Goal: Information Seeking & Learning: Compare options

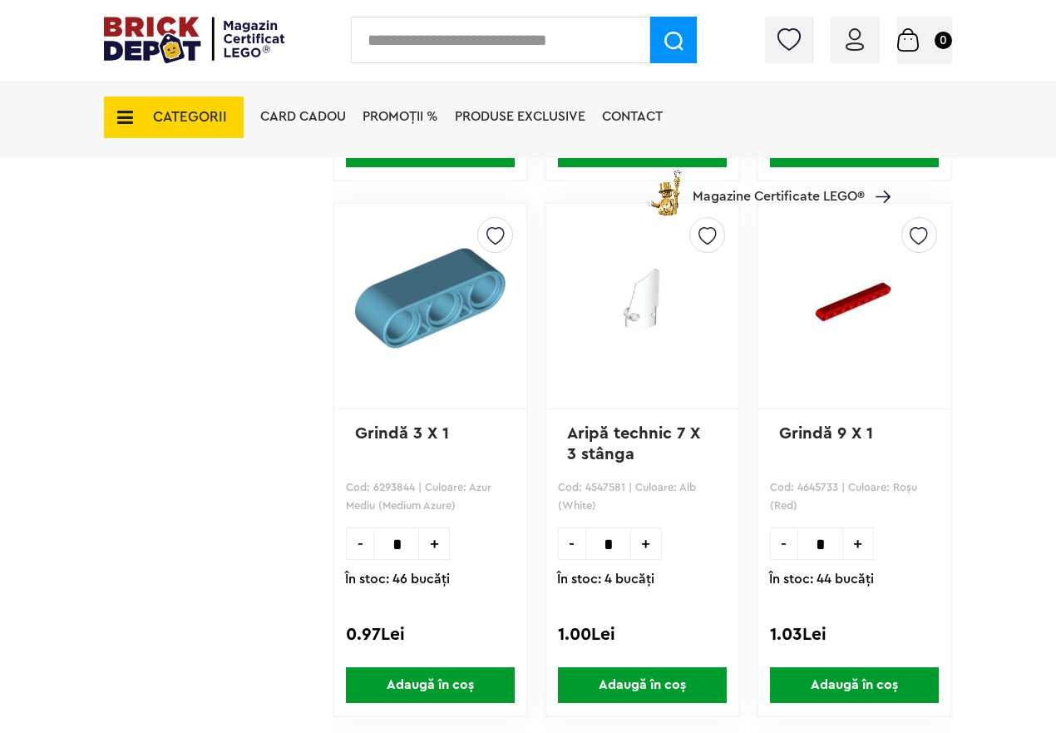
scroll to position [11470, 0]
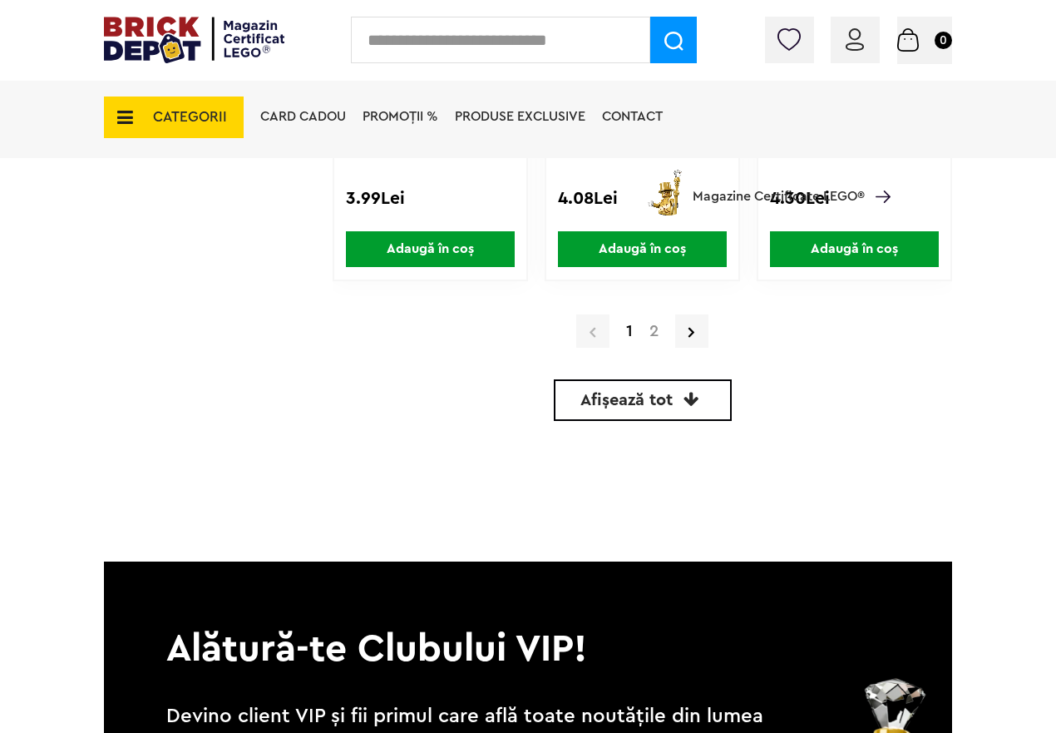
scroll to position [5127, 0]
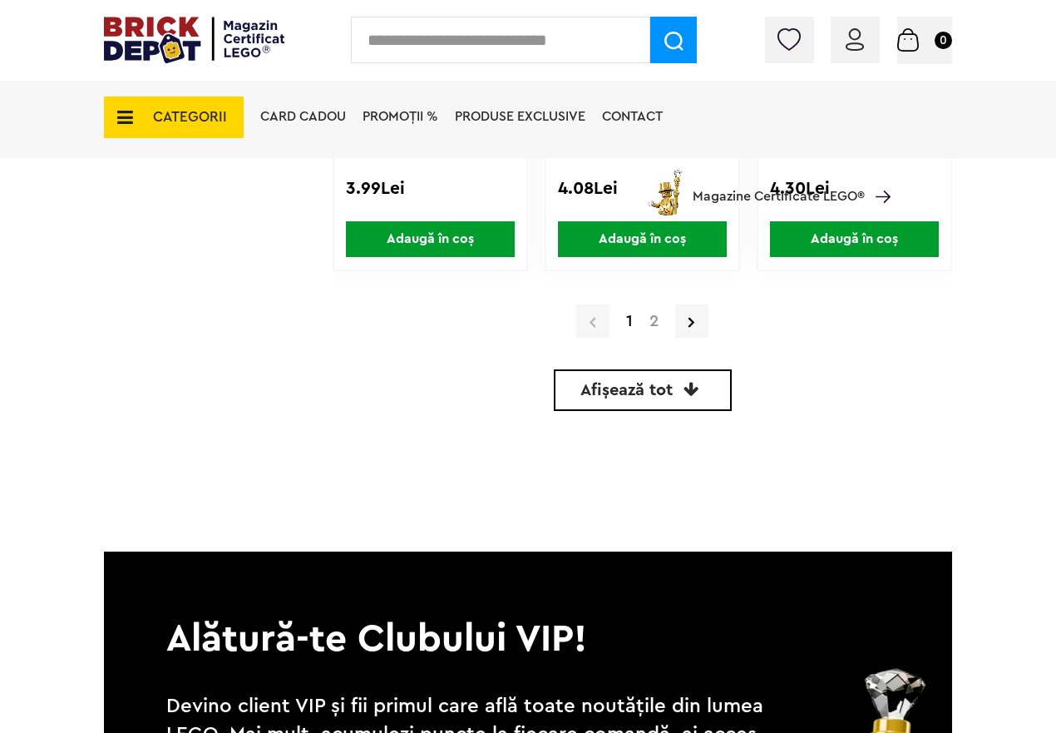
click at [687, 397] on icon at bounding box center [692, 389] width 16 height 17
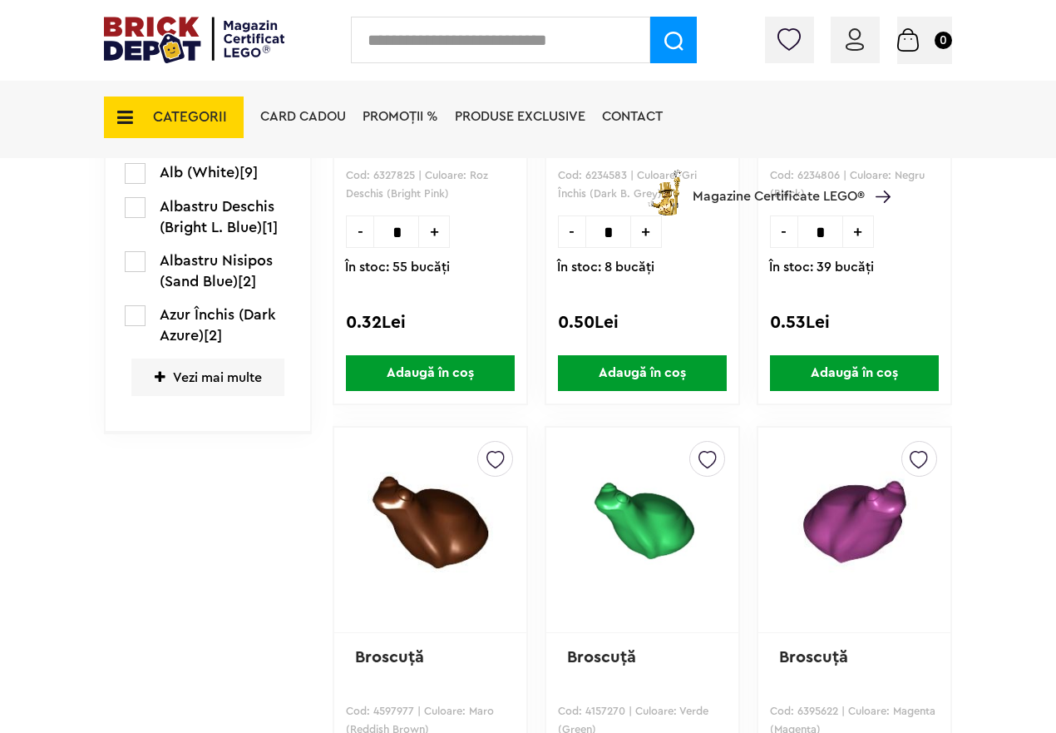
scroll to position [319, 0]
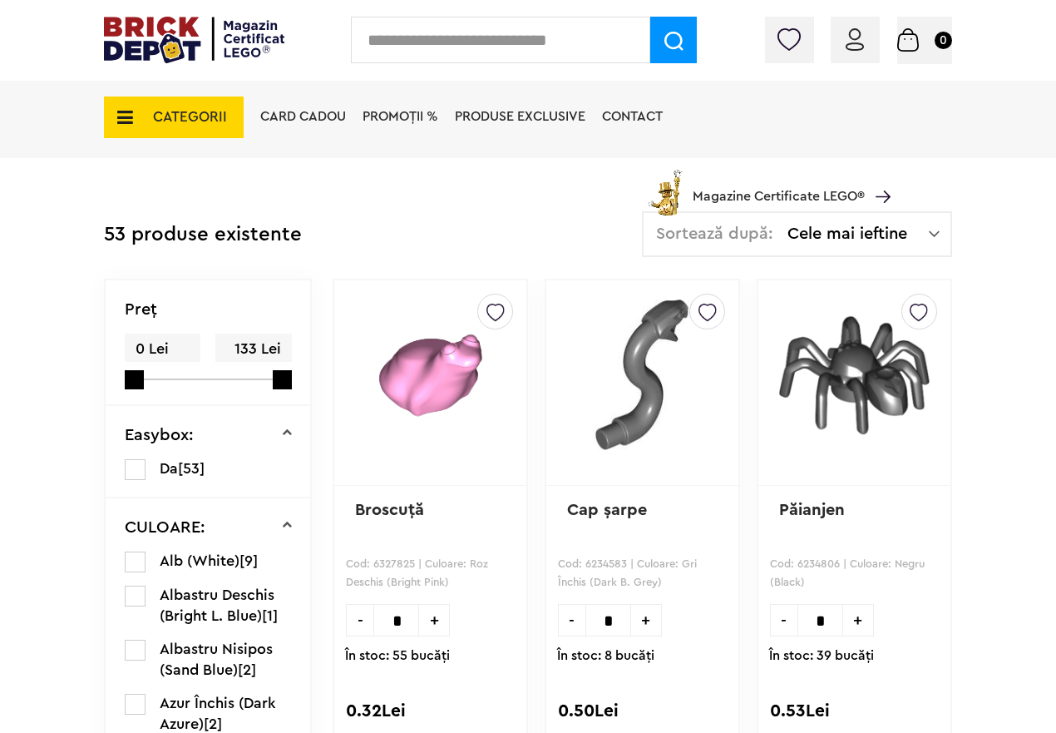
click at [138, 119] on span "CATEGORII" at bounding box center [174, 117] width 140 height 42
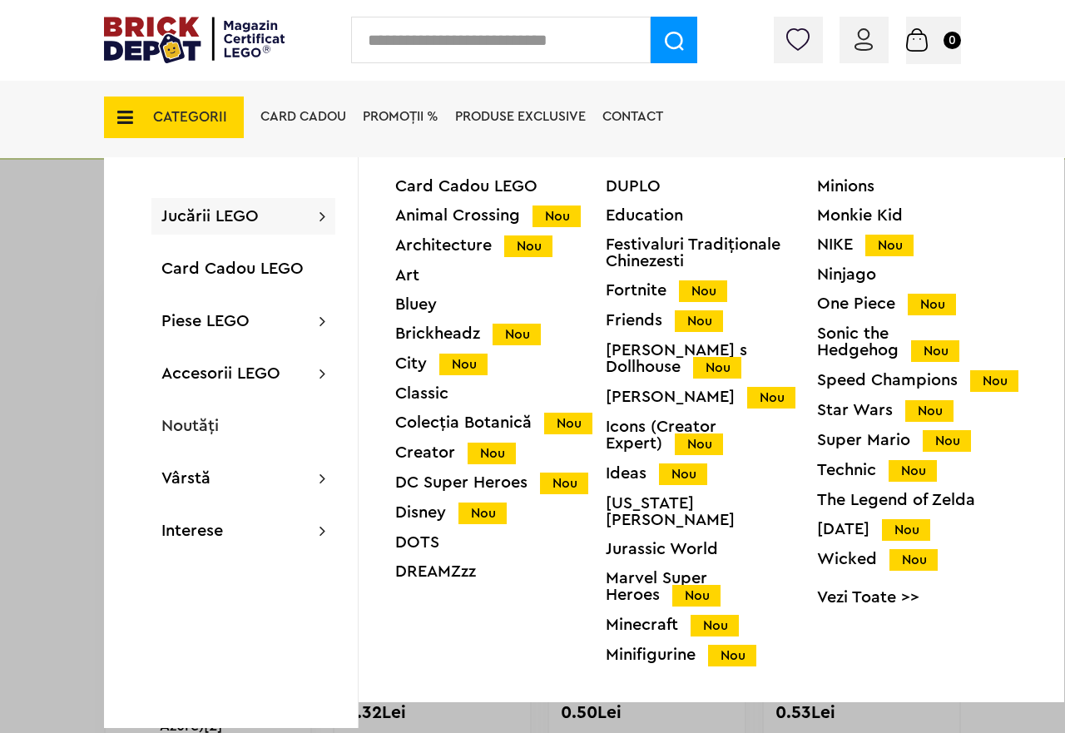
click at [209, 214] on span "Jucării LEGO" at bounding box center [209, 216] width 97 height 17
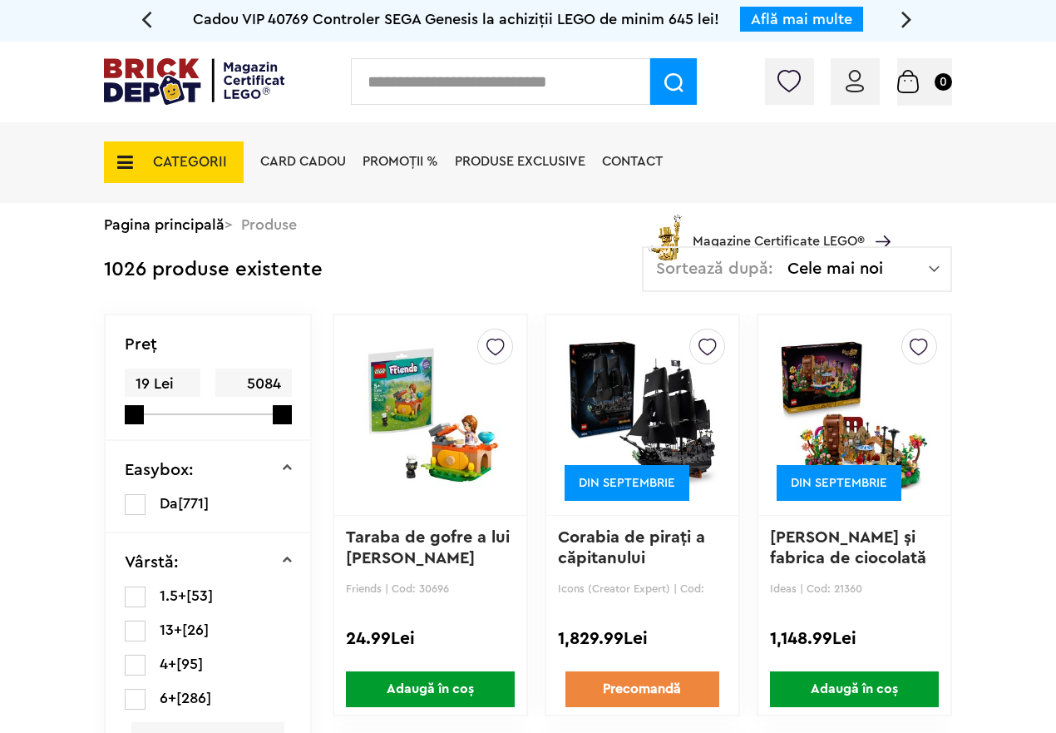
click at [931, 272] on img at bounding box center [934, 268] width 11 height 17
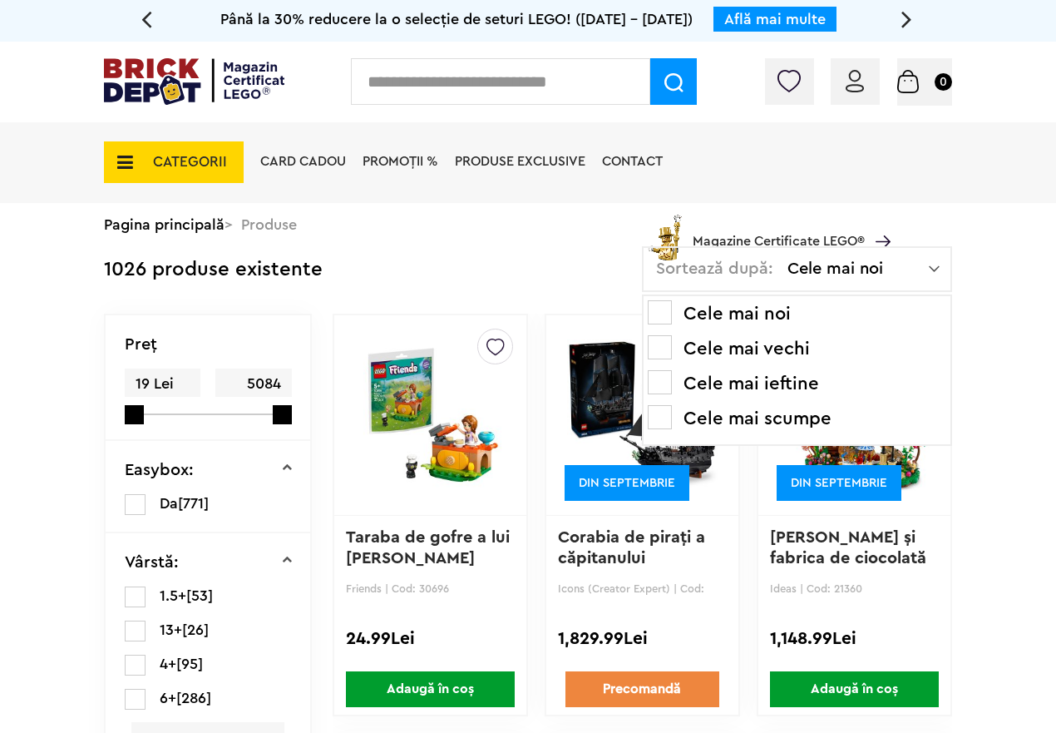
click at [792, 388] on li "Cele mai ieftine" at bounding box center [797, 383] width 299 height 27
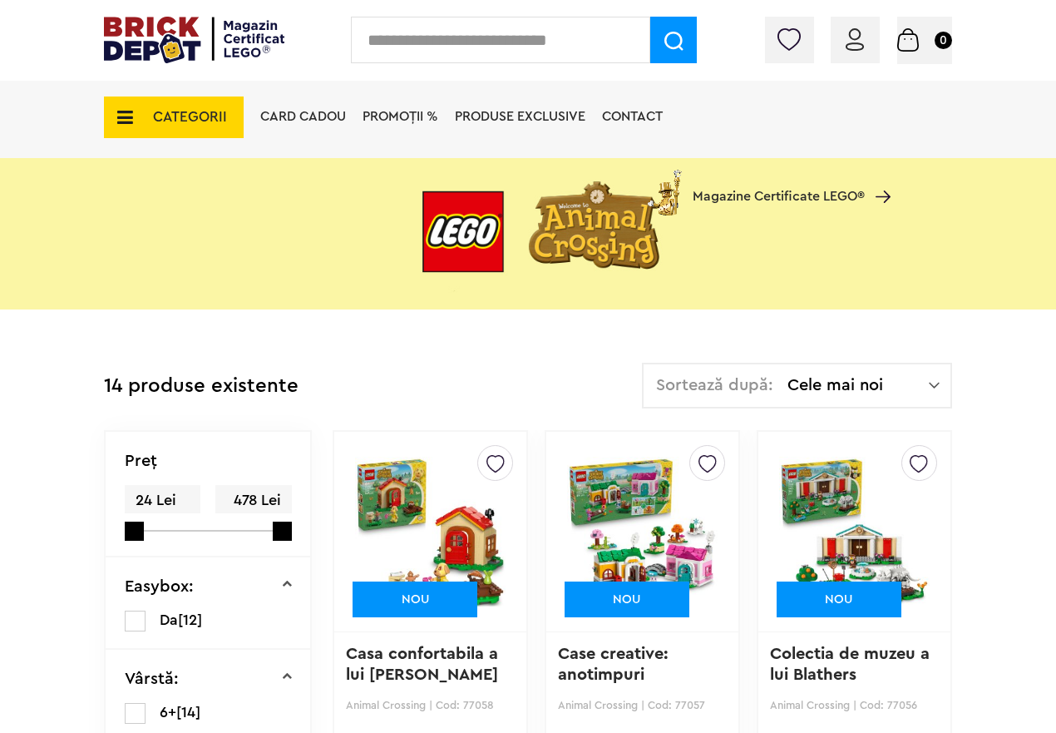
scroll to position [166, 0]
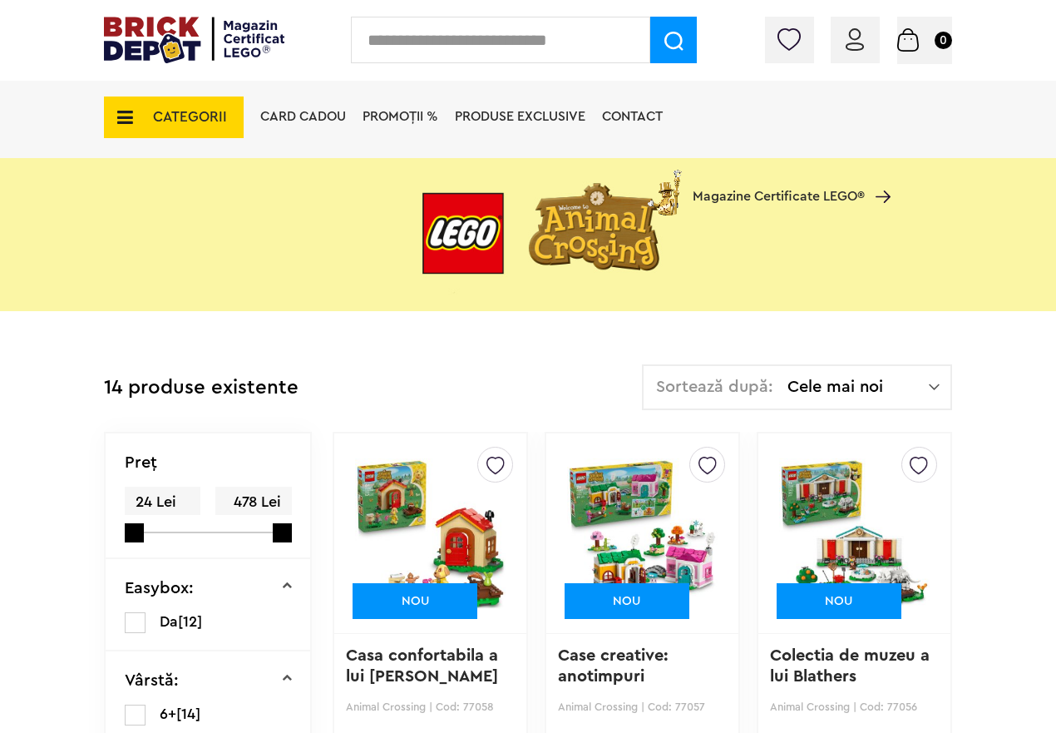
click at [927, 386] on span "Cele mai noi" at bounding box center [858, 386] width 141 height 17
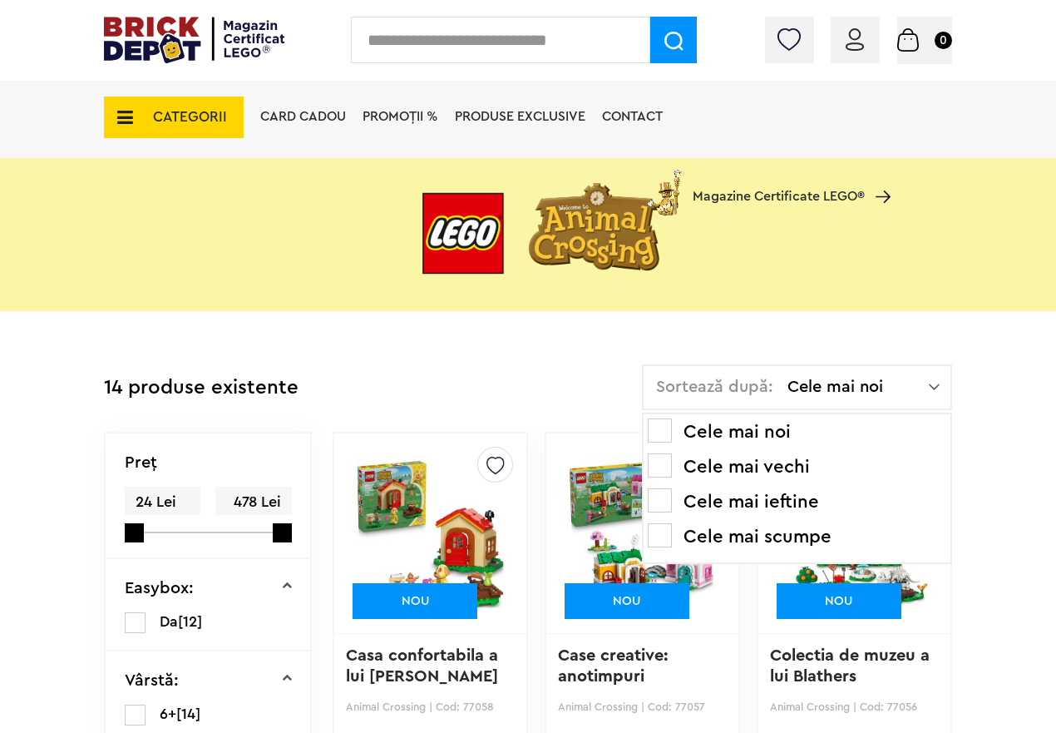
click at [749, 499] on li "Cele mai ieftine" at bounding box center [797, 501] width 299 height 27
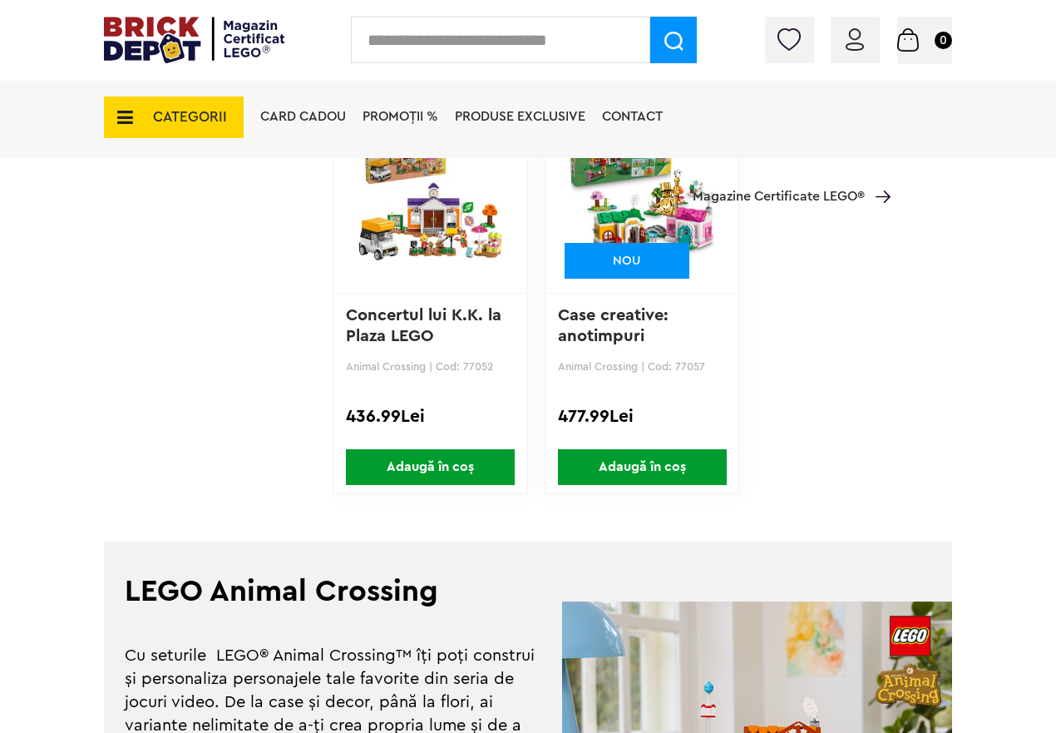
scroll to position [2204, 0]
